Goal: Task Accomplishment & Management: Manage account settings

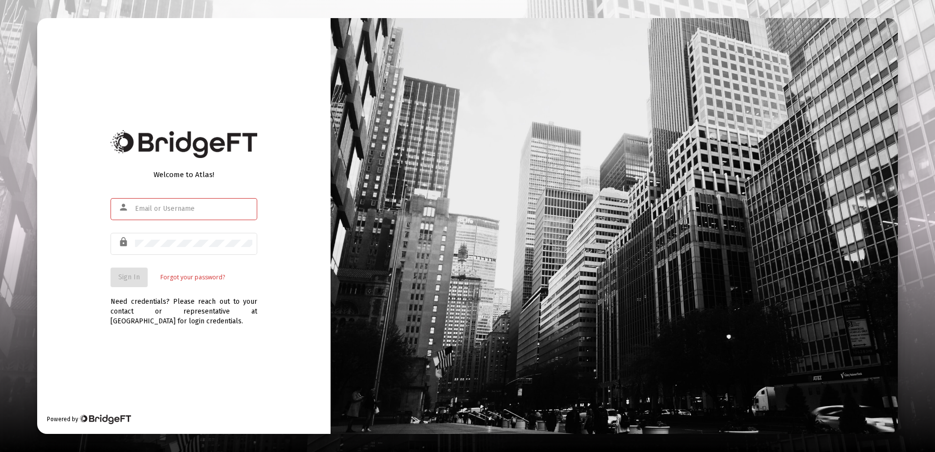
type input "[PERSON_NAME][EMAIL_ADDRESS][DOMAIN_NAME]"
drag, startPoint x: 263, startPoint y: 371, endPoint x: 202, endPoint y: 299, distance: 93.7
click at [263, 362] on div "Welcome to Atlas! person [PERSON_NAME][EMAIL_ADDRESS][DOMAIN_NAME] lock Sign In…" at bounding box center [183, 226] width 293 height 416
click at [131, 274] on span "Sign In" at bounding box center [129, 277] width 22 height 8
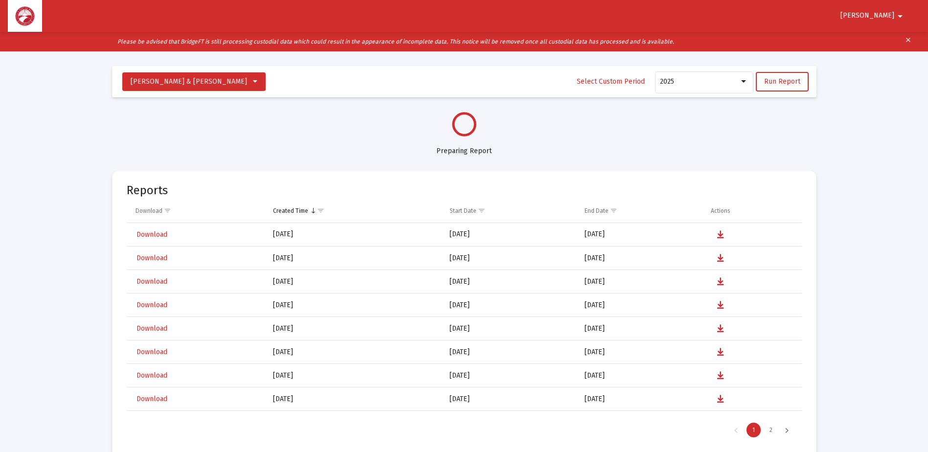
select select "View all"
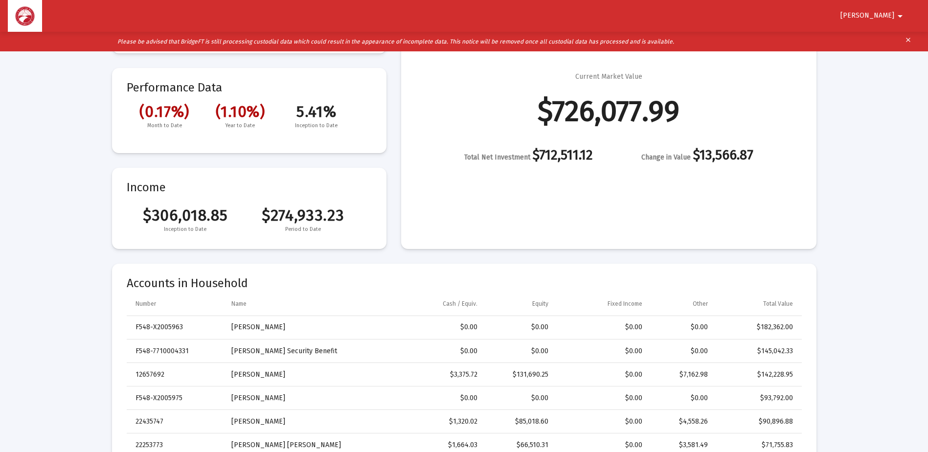
scroll to position [147, 0]
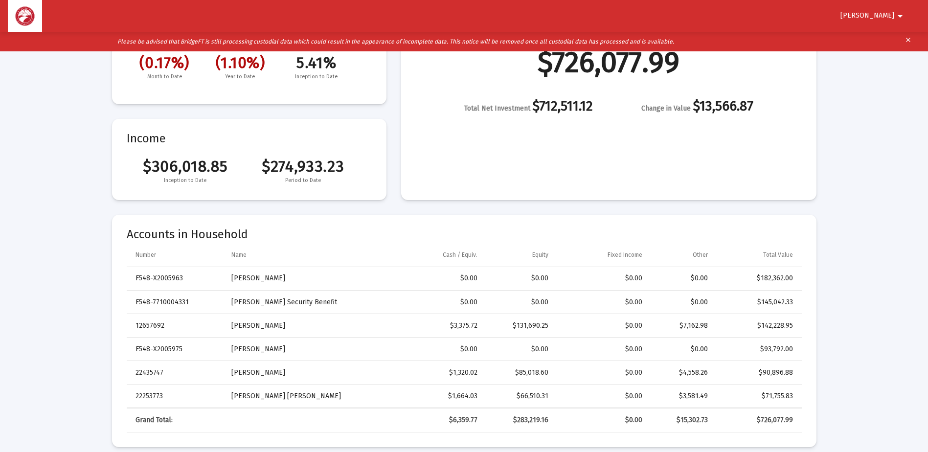
click at [872, 12] on button "[PERSON_NAME]" at bounding box center [873, 16] width 89 height 20
click at [886, 40] on button "Logout" at bounding box center [887, 41] width 55 height 23
